Goal: Transaction & Acquisition: Book appointment/travel/reservation

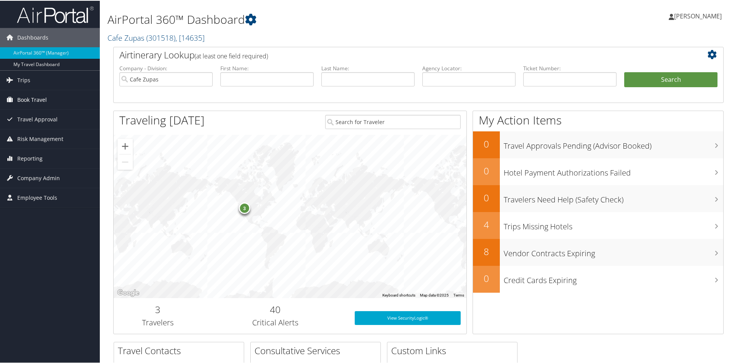
click at [36, 101] on span "Book Travel" at bounding box center [32, 98] width 30 height 19
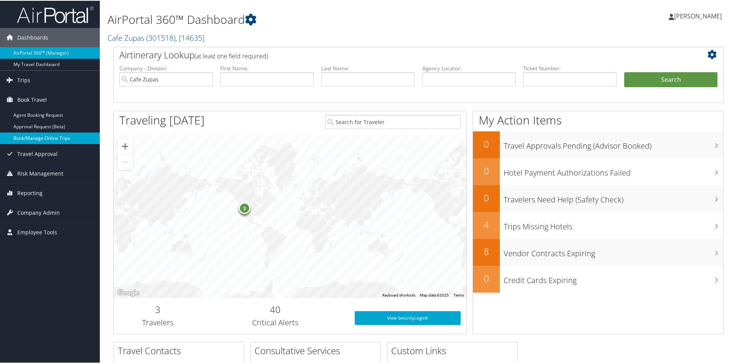
click at [45, 137] on link "Book/Manage Online Trips" at bounding box center [50, 138] width 100 height 12
